Goal: Task Accomplishment & Management: Use online tool/utility

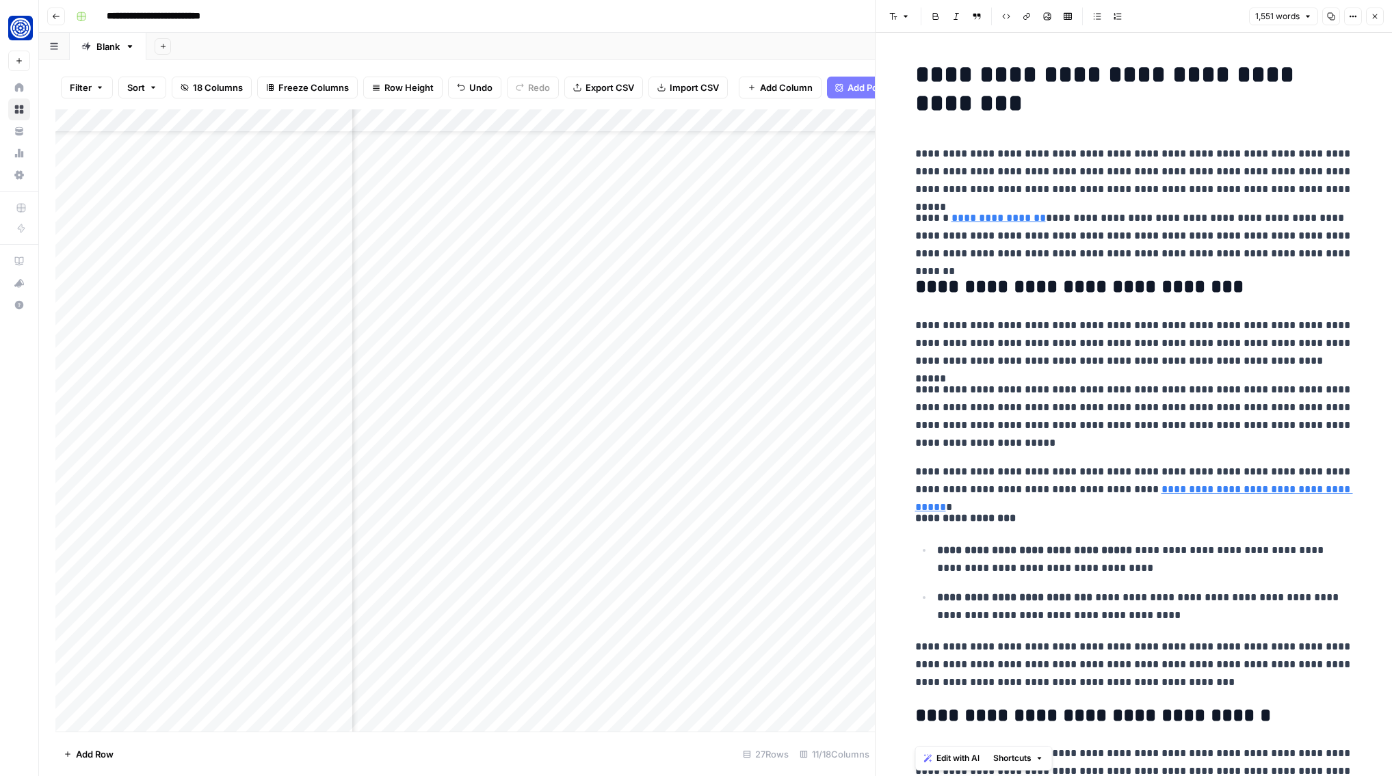
scroll to position [2527, 0]
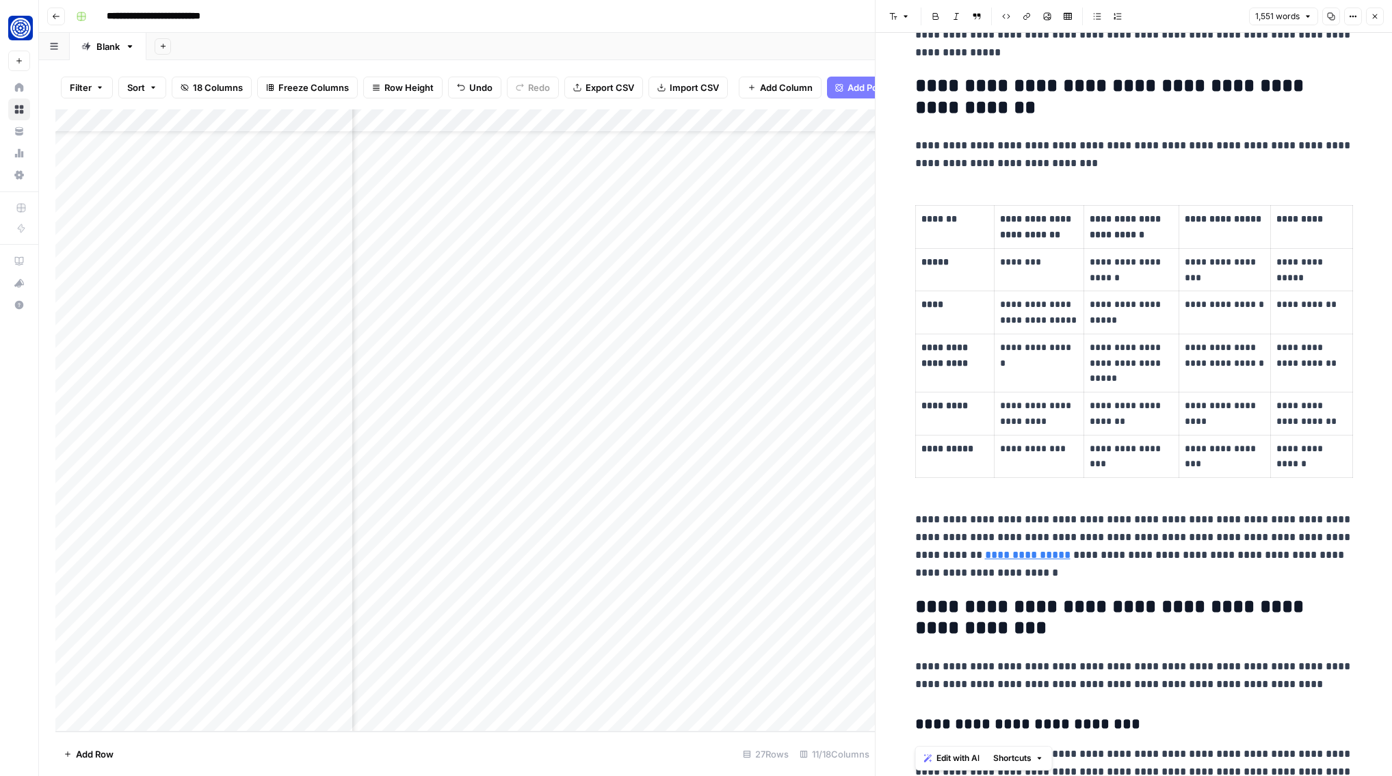
click at [1374, 18] on icon "button" at bounding box center [1375, 16] width 8 height 8
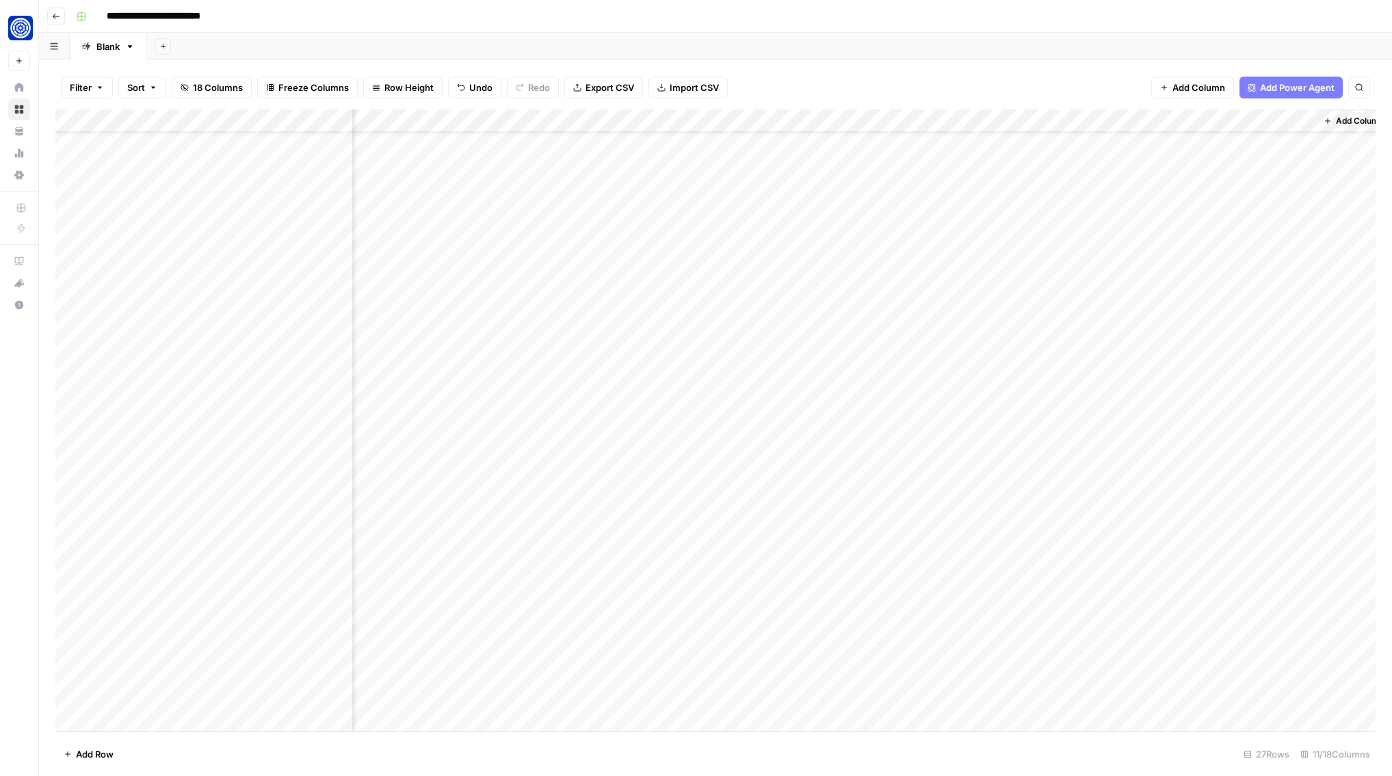
scroll to position [51, 437]
click at [1236, 444] on div "Add Column" at bounding box center [715, 420] width 1320 height 622
click at [1236, 444] on textarea "**********" at bounding box center [1249, 456] width 274 height 47
click at [1234, 460] on textarea "**********" at bounding box center [1249, 456] width 274 height 47
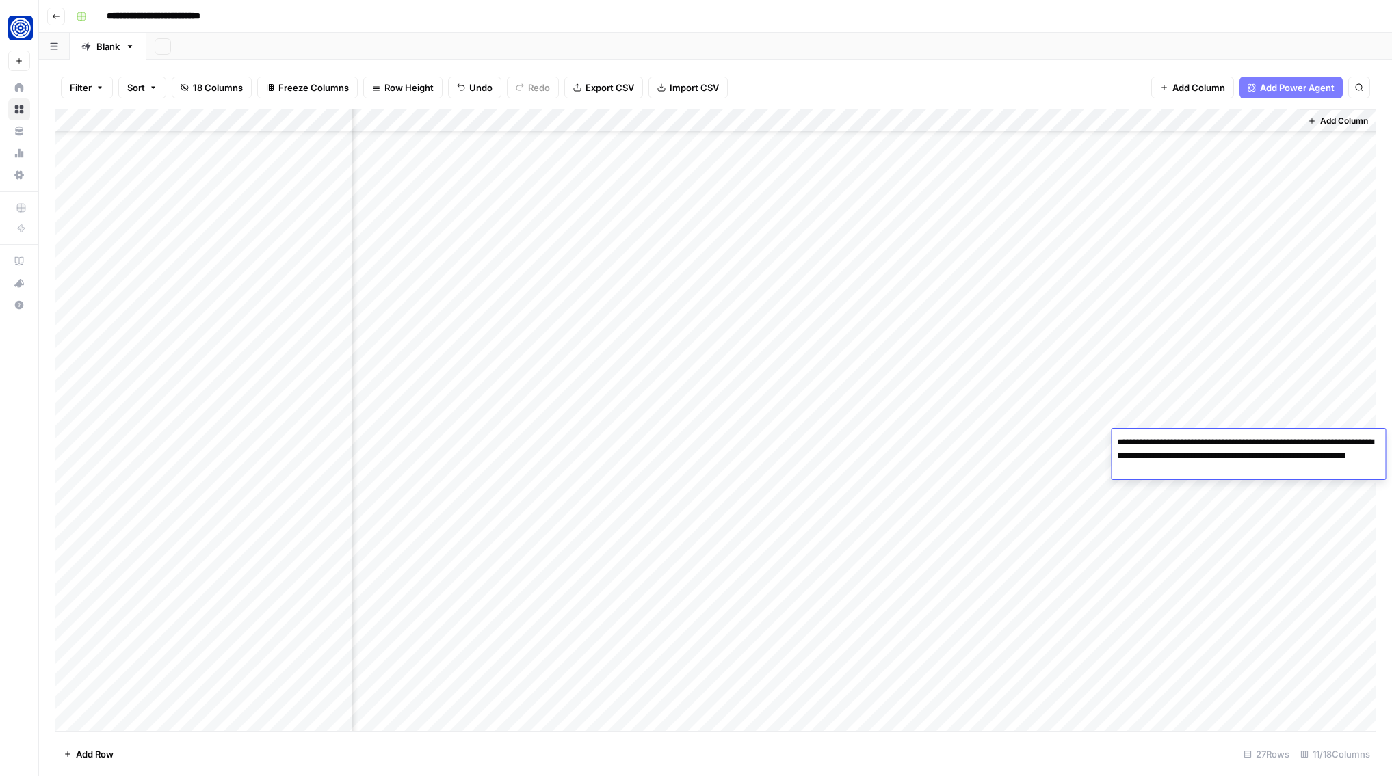
click at [1234, 460] on textarea "**********" at bounding box center [1249, 456] width 274 height 47
click at [1022, 441] on div "Add Column" at bounding box center [715, 420] width 1320 height 622
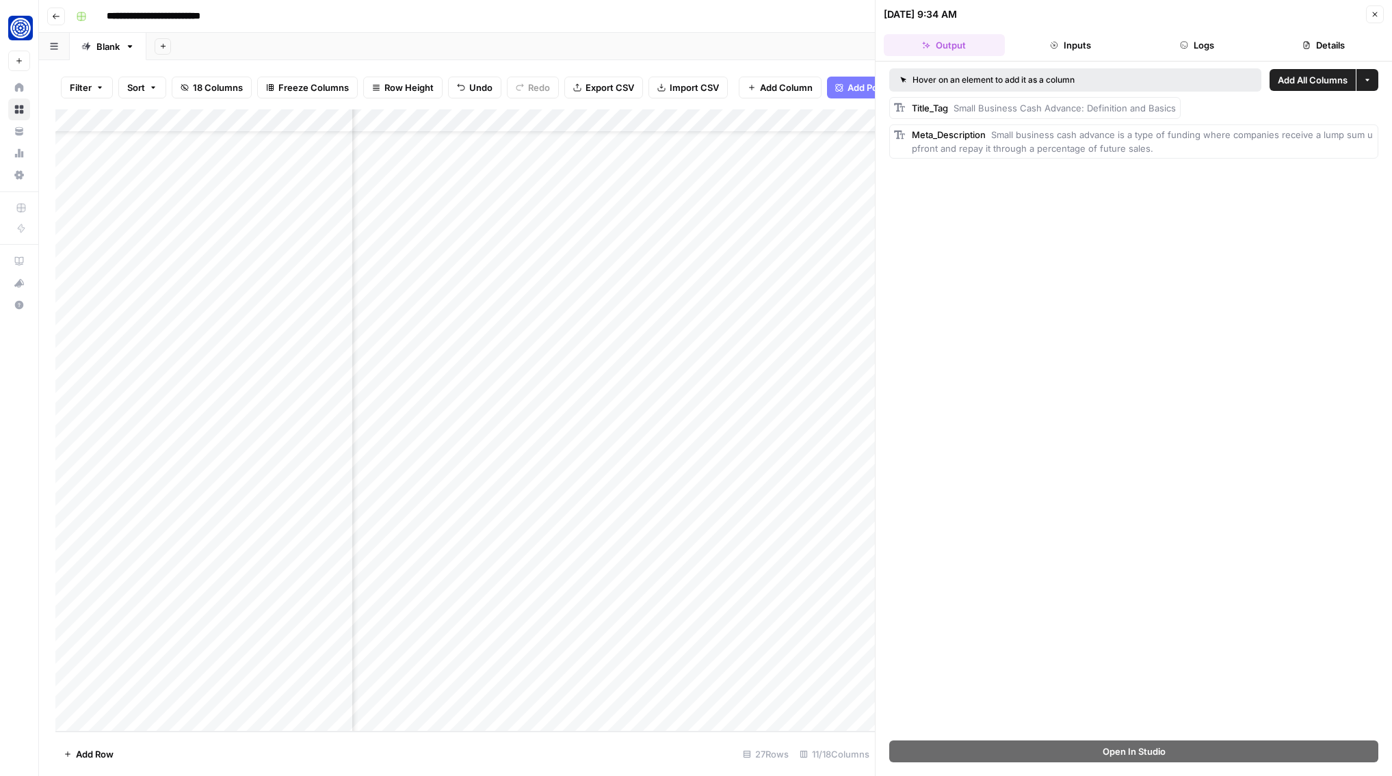
click at [1367, 13] on button "Close" at bounding box center [1375, 14] width 18 height 18
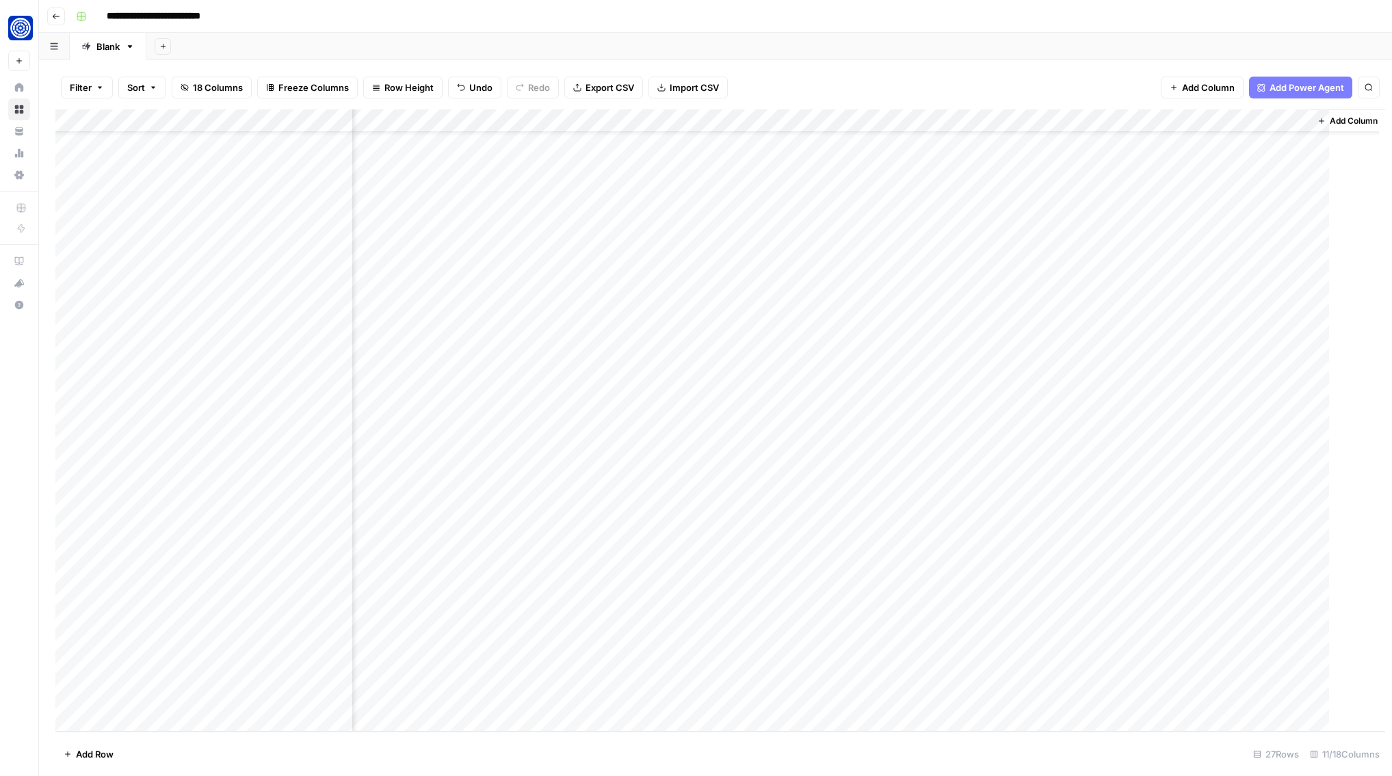
scroll to position [51, 421]
click at [914, 440] on div "Add Column" at bounding box center [715, 420] width 1320 height 622
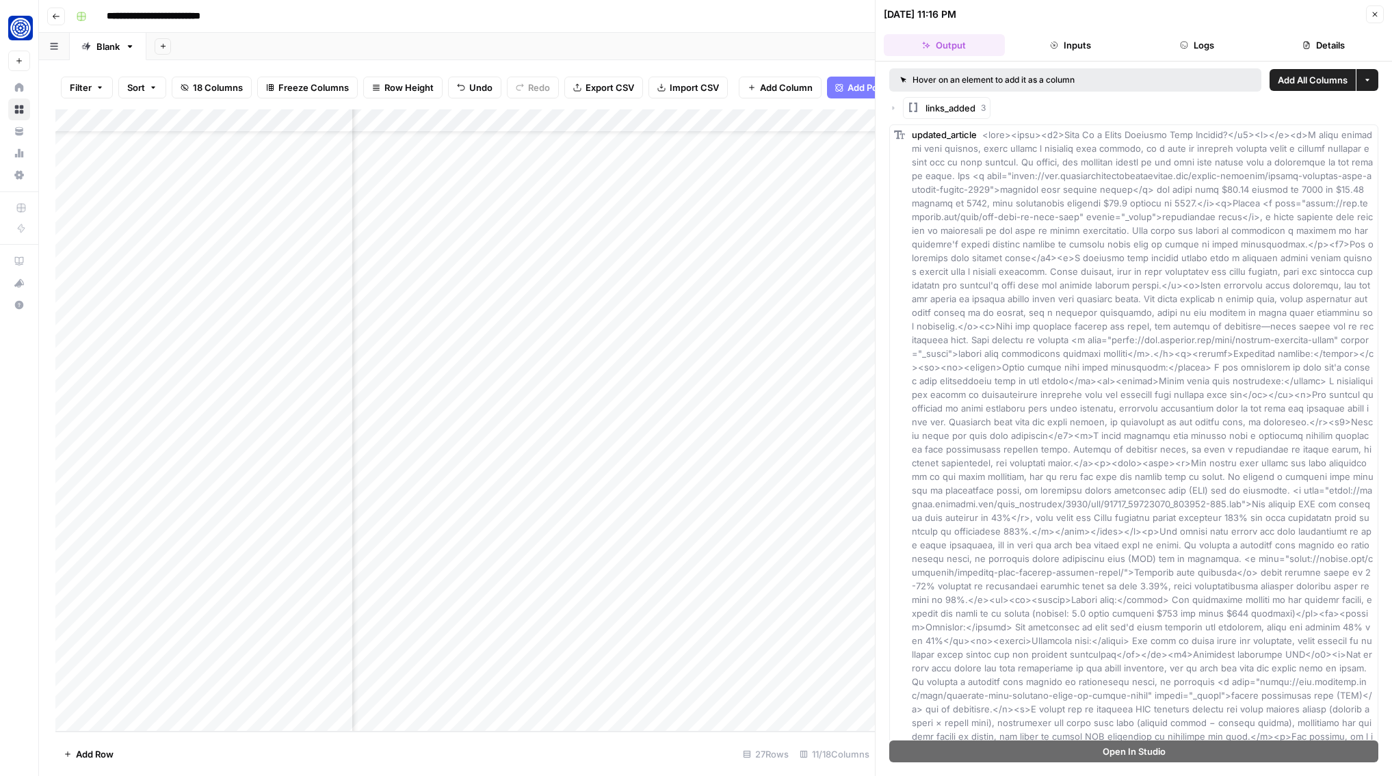
click at [891, 109] on icon "button" at bounding box center [893, 108] width 8 height 8
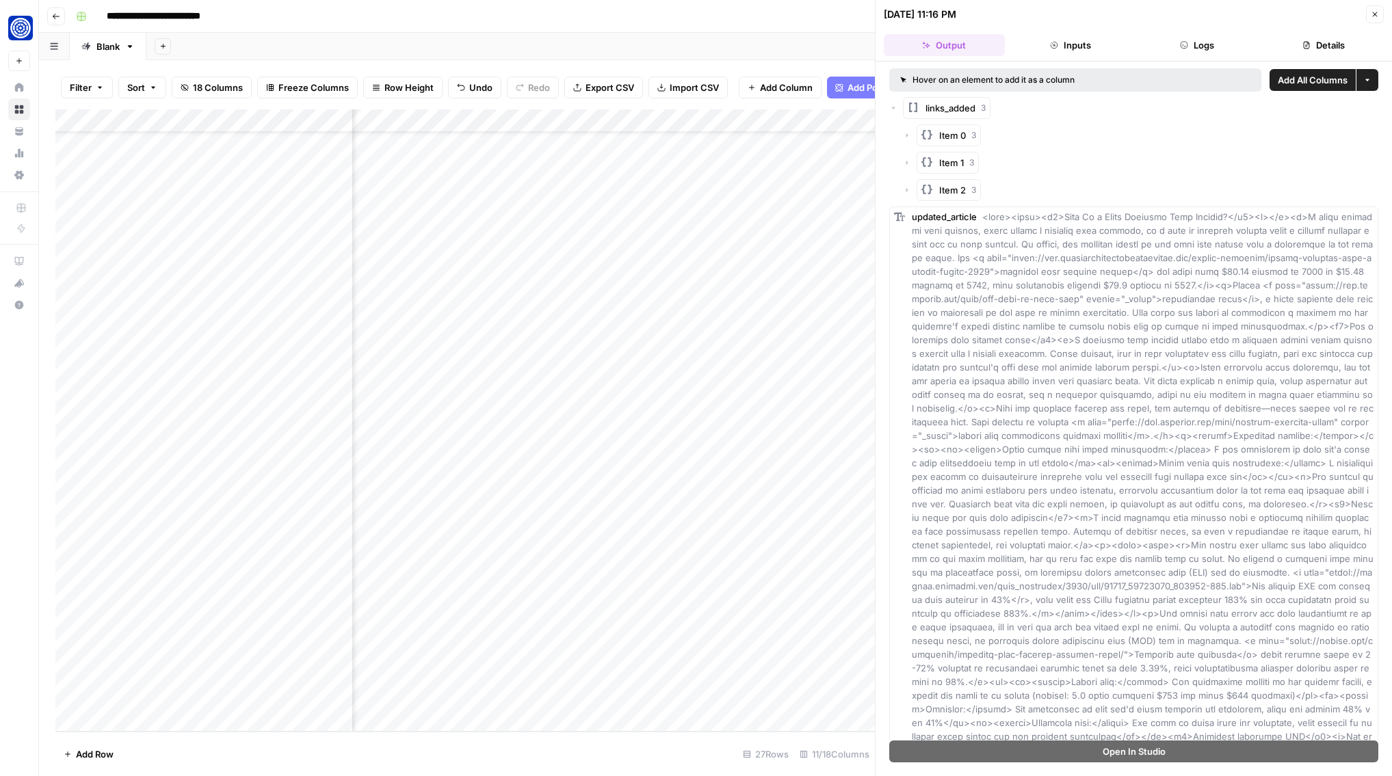
click at [905, 131] on icon "button" at bounding box center [907, 135] width 8 height 8
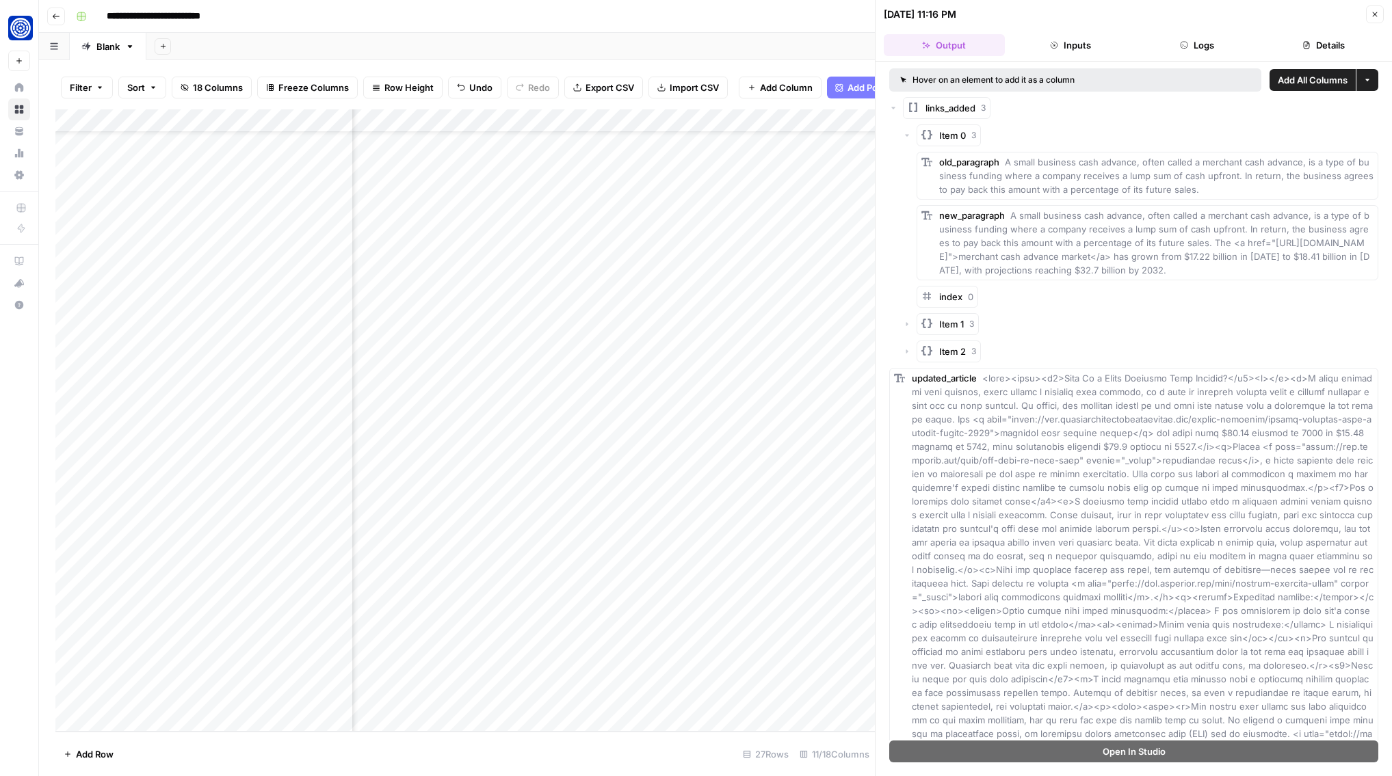
drag, startPoint x: 1238, startPoint y: 231, endPoint x: 1267, endPoint y: 281, distance: 58.2
click at [1267, 277] on div "new_paragraph A small business cash advance, often called a merchant cash advan…" at bounding box center [1156, 243] width 434 height 68
copy span "In return, the business agrees to pay back this amount with a percentage of its…"
click at [905, 328] on icon "button" at bounding box center [907, 324] width 8 height 8
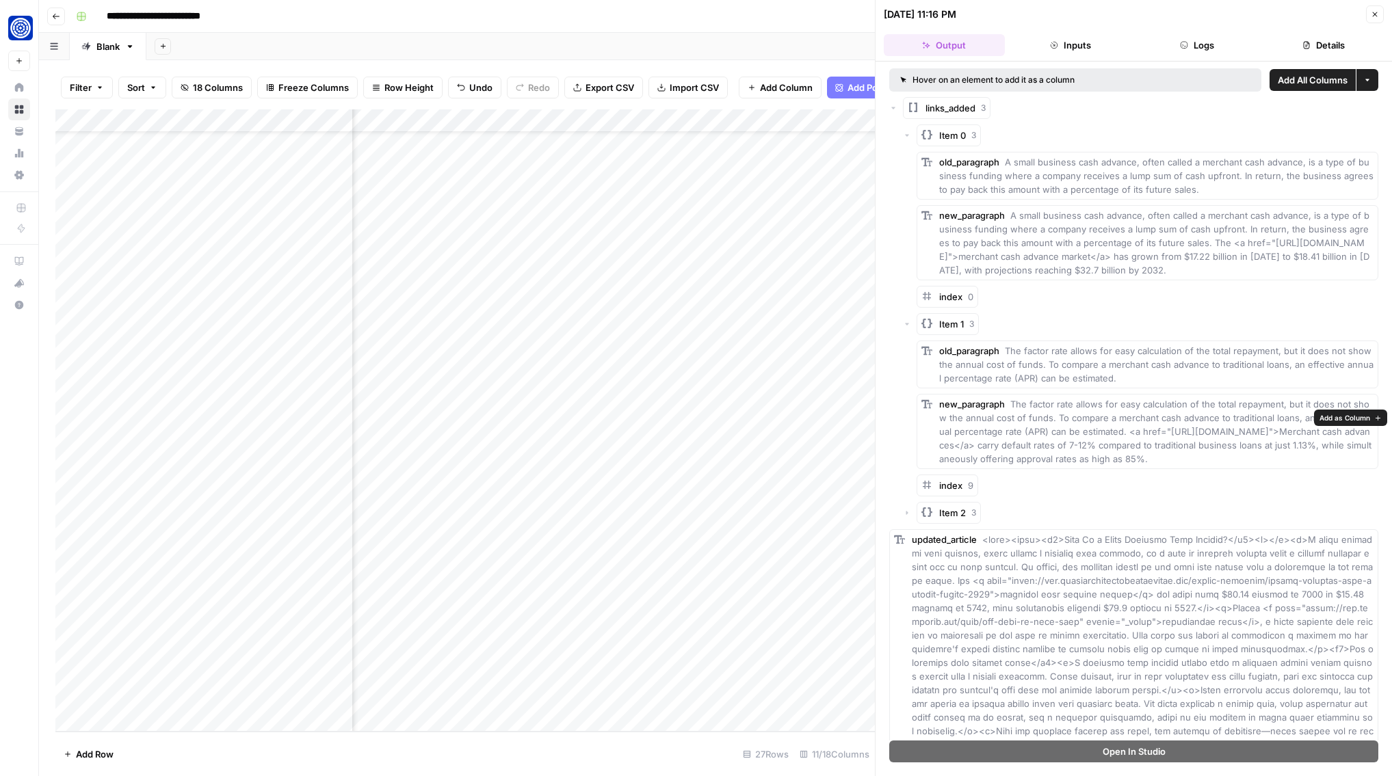
drag, startPoint x: 1113, startPoint y: 445, endPoint x: 1337, endPoint y: 472, distance: 225.3
click at [1337, 466] on div "new_paragraph The factor rate allows for easy calculation of the total repaymen…" at bounding box center [1156, 431] width 434 height 68
copy span "<a href="[URL][DOMAIN_NAME]">Merchant cash advances</a> carry default rates of …"
click at [905, 517] on icon "button" at bounding box center [907, 513] width 8 height 8
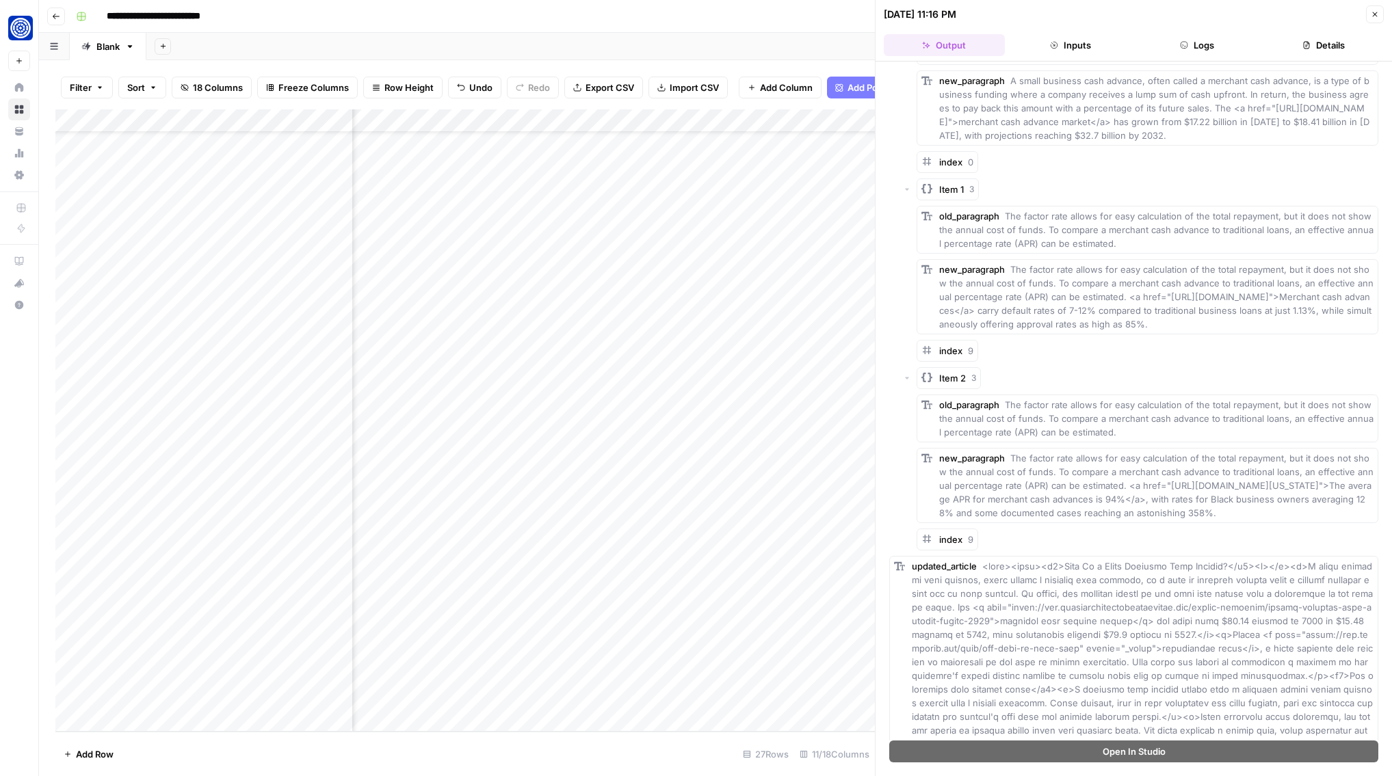
scroll to position [137, 0]
click at [1071, 359] on div "index 9" at bounding box center [1148, 348] width 462 height 22
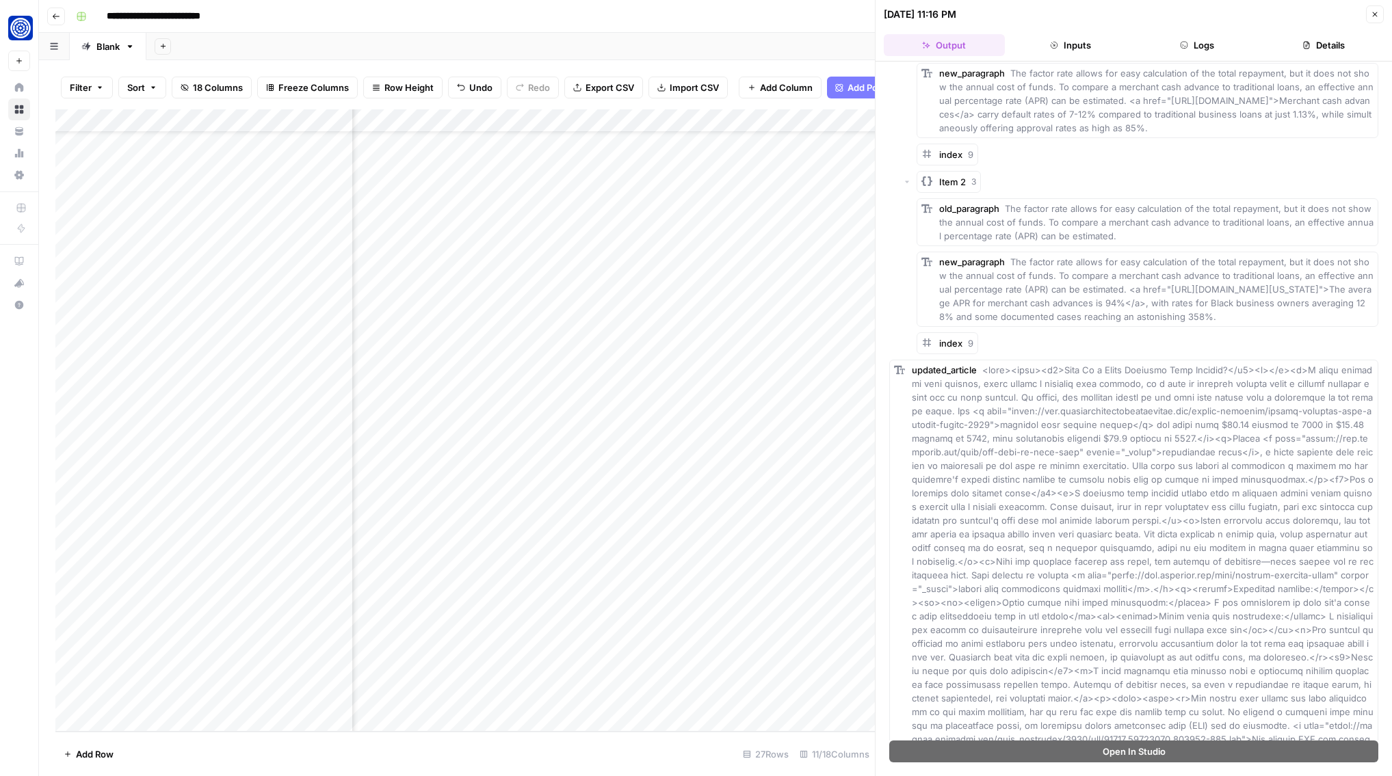
scroll to position [0, 0]
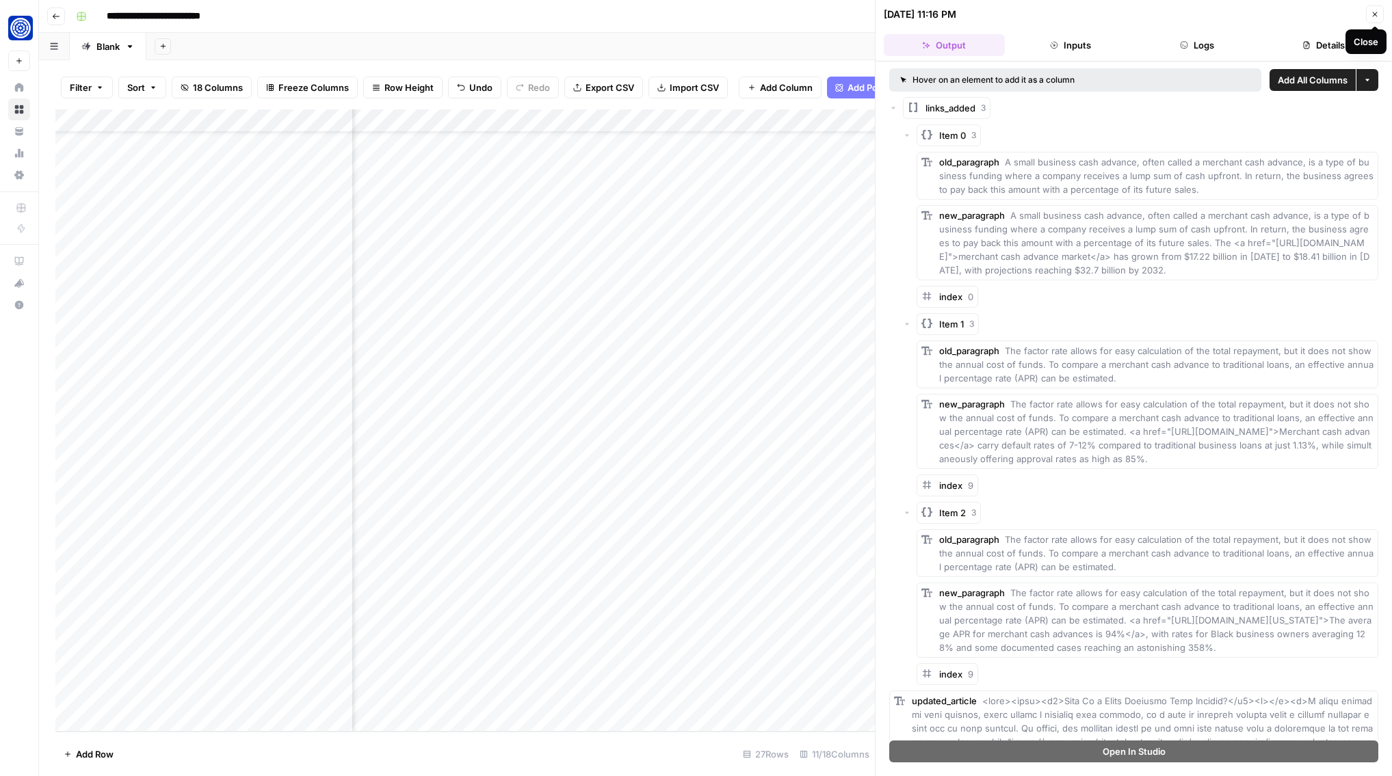
click at [1367, 20] on button "Close" at bounding box center [1375, 14] width 18 height 18
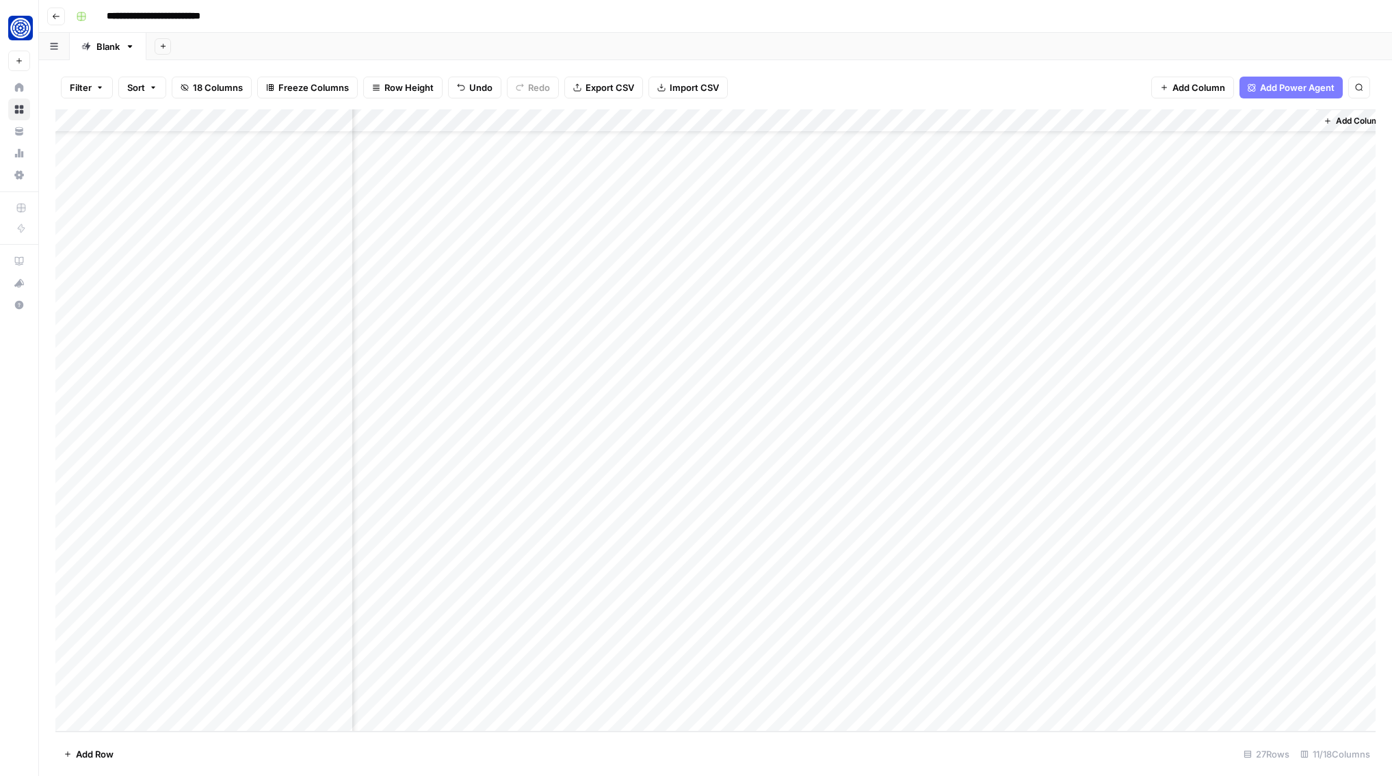
scroll to position [51, 437]
click at [1122, 442] on div "Add Column" at bounding box center [715, 420] width 1320 height 622
click at [1142, 439] on div "Add Column" at bounding box center [715, 420] width 1320 height 622
click at [1142, 439] on textarea "**********" at bounding box center [1168, 442] width 233 height 19
click at [1113, 464] on div "Add Column" at bounding box center [715, 420] width 1320 height 622
